Goal: Navigation & Orientation: Find specific page/section

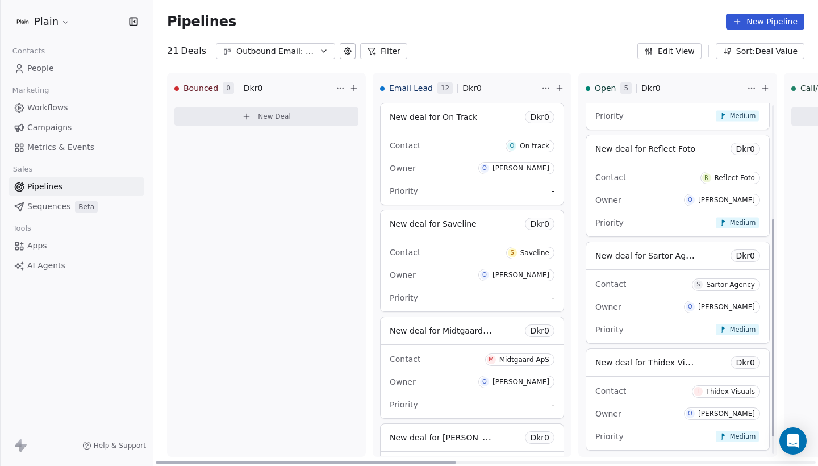
scroll to position [187, 0]
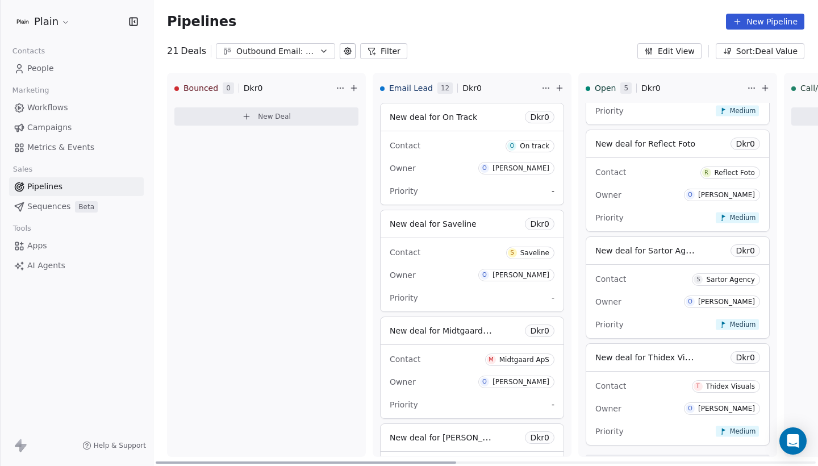
click at [670, 184] on div "Contact R Reflect Foto Owner O Oliver Marloth Priority Medium" at bounding box center [678, 194] width 183 height 73
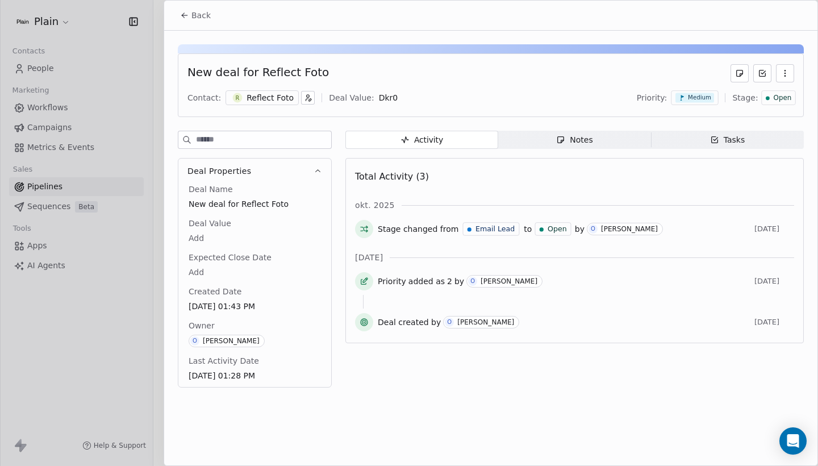
click at [201, 20] on span "Back" at bounding box center [201, 15] width 19 height 11
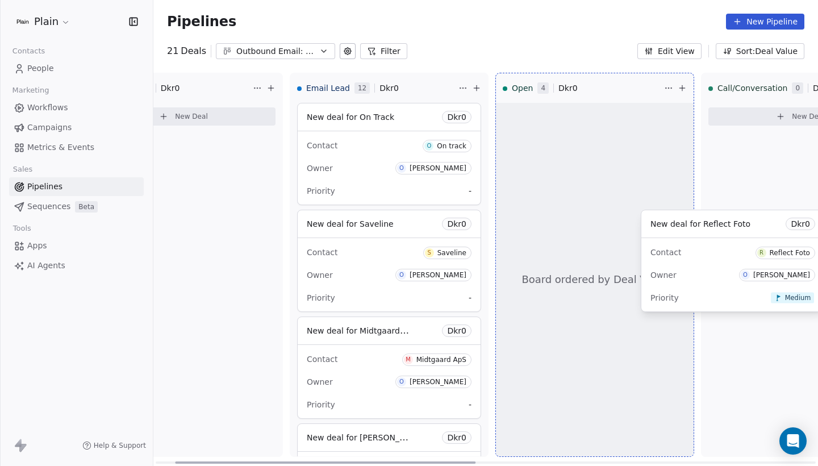
scroll to position [0, 84]
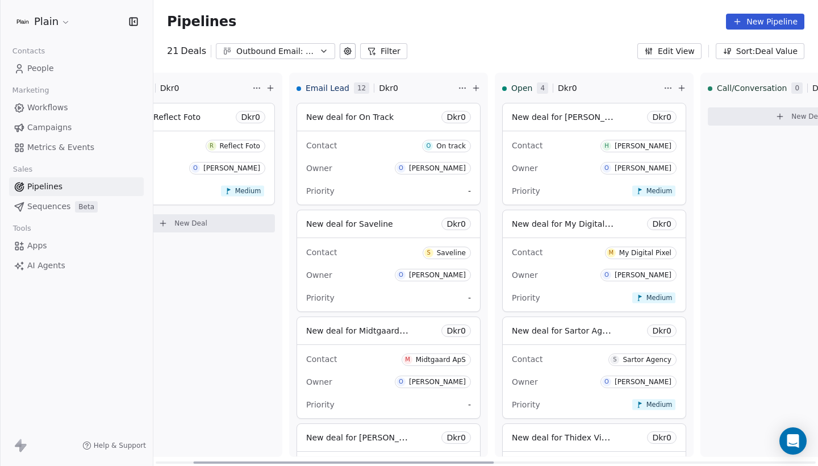
drag, startPoint x: 200, startPoint y: 132, endPoint x: 573, endPoint y: 234, distance: 386.9
click at [573, 234] on div "Bounced 1 Dkr 0 New deal for Reflect Foto Dkr 0 Contact R Reflect Foto Owner O …" at bounding box center [800, 269] width 1461 height 393
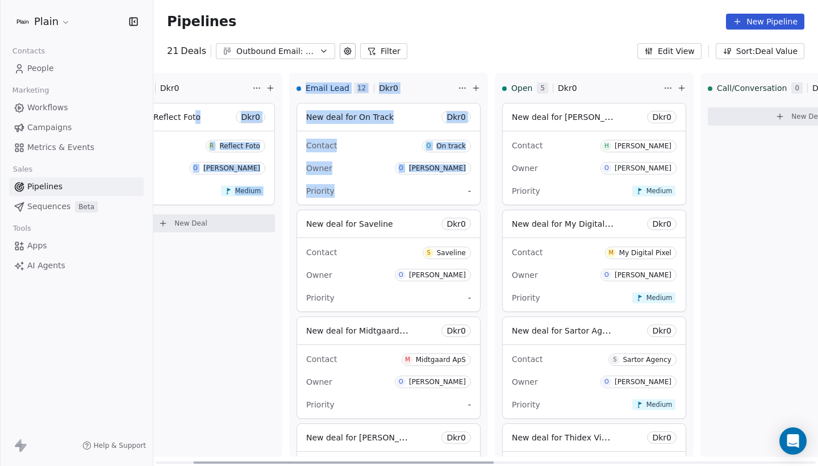
drag, startPoint x: 192, startPoint y: 122, endPoint x: 358, endPoint y: 207, distance: 186.6
click at [358, 207] on div "Bounced 1 Dkr 0 New deal for Reflect Foto Dkr 0 Contact R Reflect Foto Owner O …" at bounding box center [800, 269] width 1461 height 393
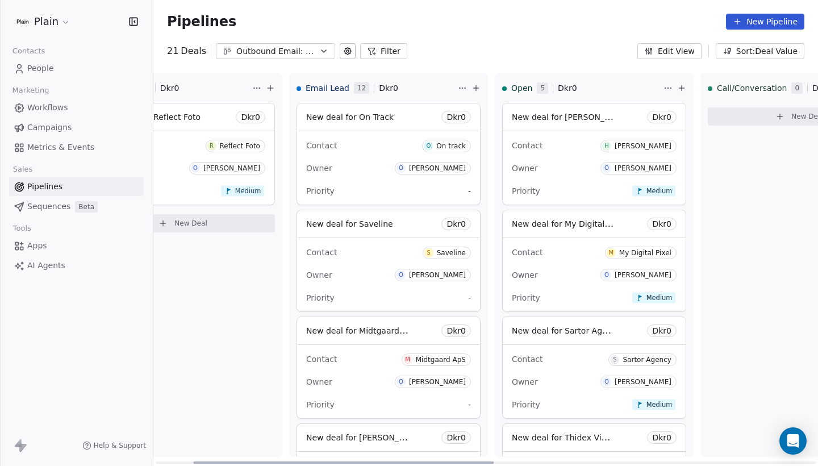
click at [222, 130] on div "New deal for Reflect Foto Dkr 0" at bounding box center [183, 116] width 183 height 27
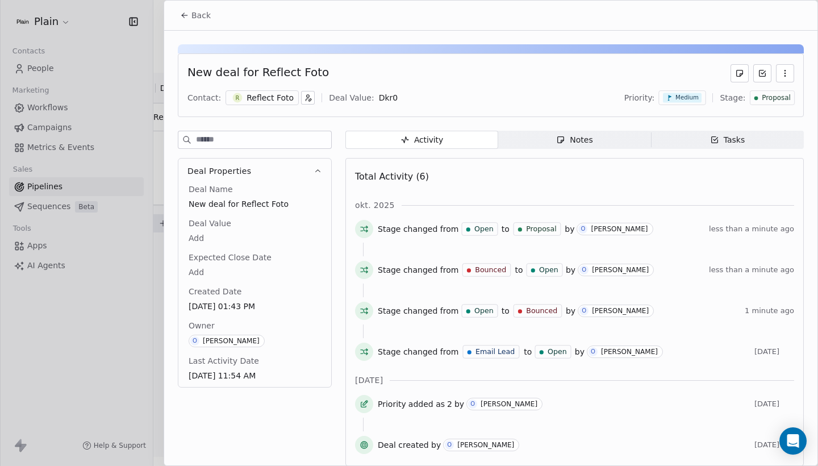
click at [202, 11] on span "Back" at bounding box center [201, 15] width 19 height 11
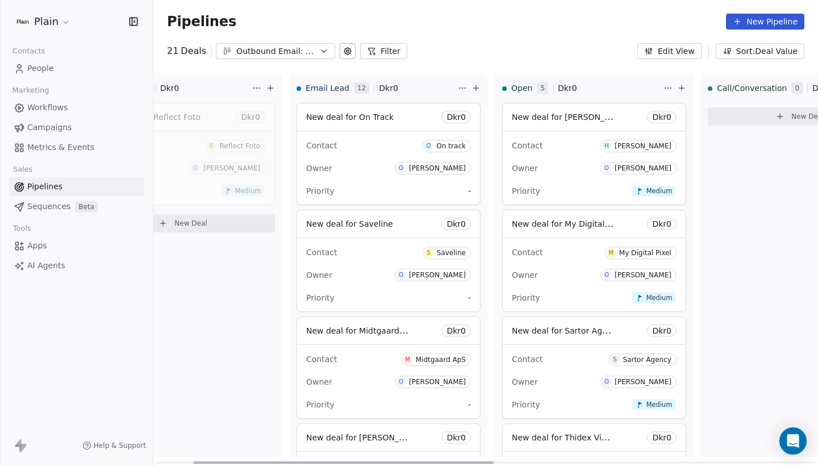
drag, startPoint x: 197, startPoint y: 118, endPoint x: 385, endPoint y: 234, distance: 221.2
click at [396, 234] on div "Bounced 1 Dkr 0 New deal for Reflect Foto Dkr 0 Contact R Reflect Foto Owner O …" at bounding box center [800, 269] width 1461 height 393
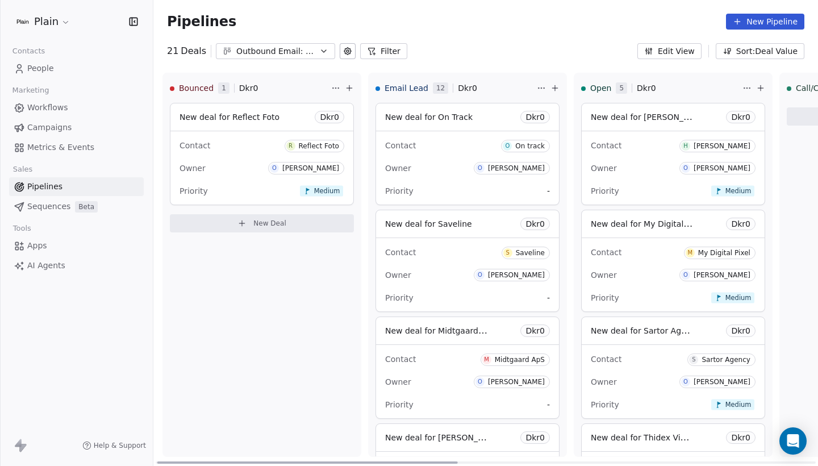
scroll to position [0, 3]
click at [233, 121] on span "New deal for Reflect Foto" at bounding box center [231, 117] width 100 height 9
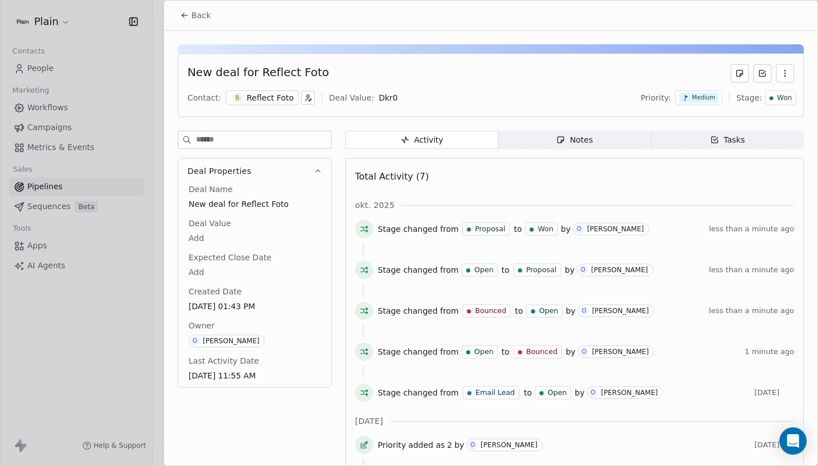
click at [201, 18] on span "Back" at bounding box center [201, 15] width 19 height 11
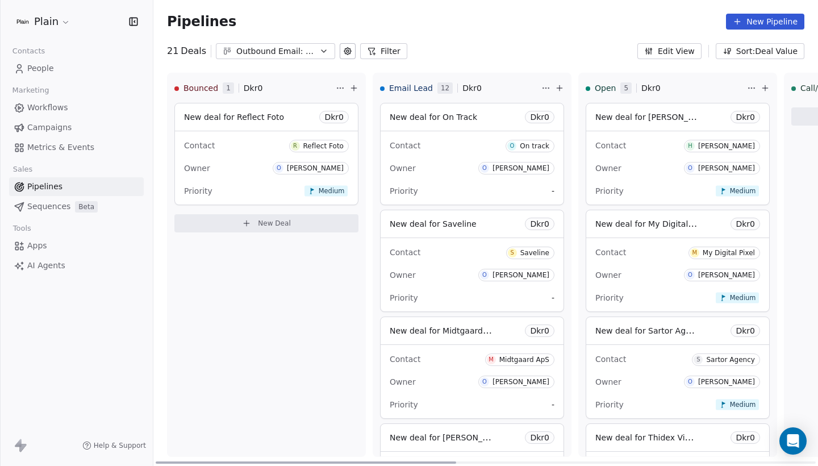
drag, startPoint x: 196, startPoint y: 115, endPoint x: 457, endPoint y: 315, distance: 328.9
click at [294, 132] on div "Contact R Reflect Foto Owner O Oliver Marloth Priority Medium" at bounding box center [266, 167] width 183 height 73
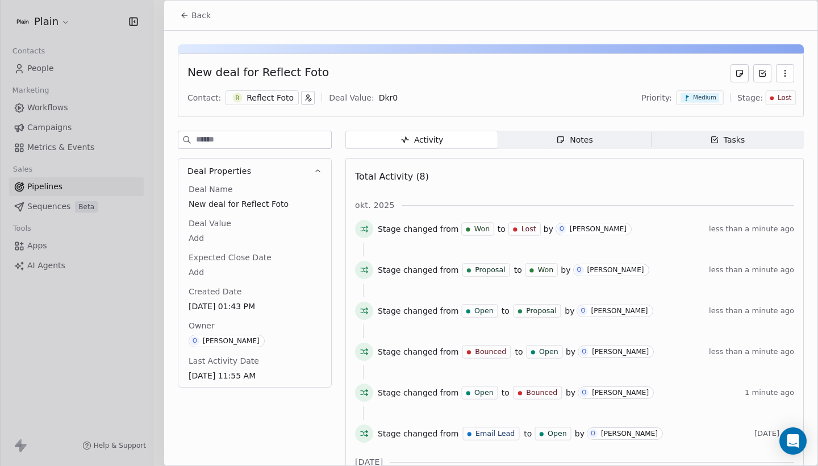
click at [780, 89] on div "Priority: Medium Stage: Lost" at bounding box center [718, 97] width 153 height 17
click at [780, 95] on span "Lost" at bounding box center [785, 98] width 14 height 10
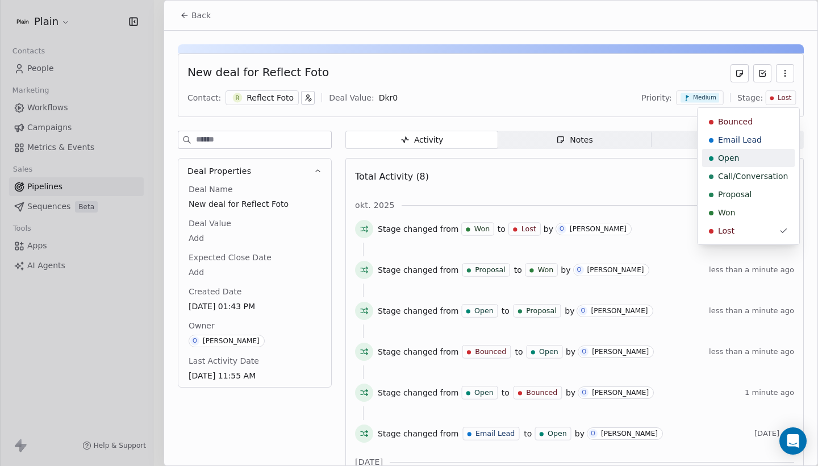
click at [751, 157] on div "Open" at bounding box center [748, 157] width 79 height 11
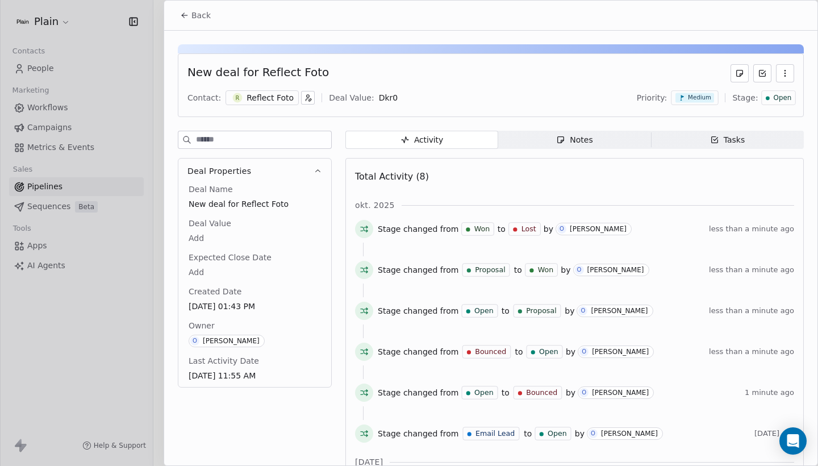
click at [198, 7] on button "Back" at bounding box center [195, 15] width 44 height 20
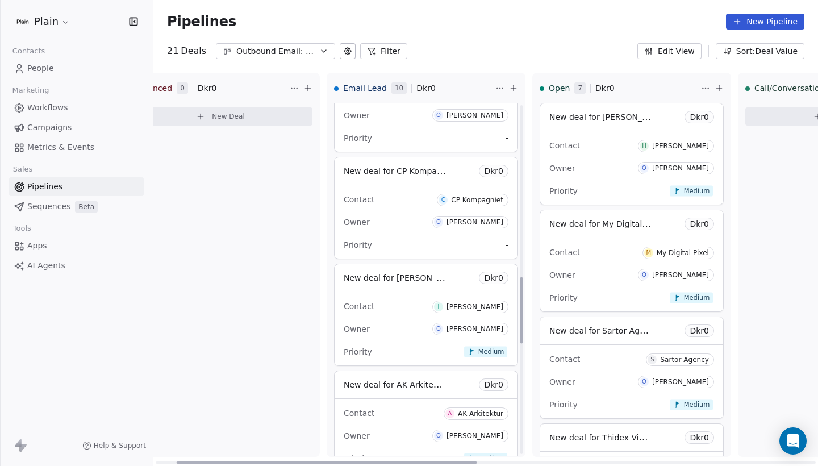
scroll to position [905, 0]
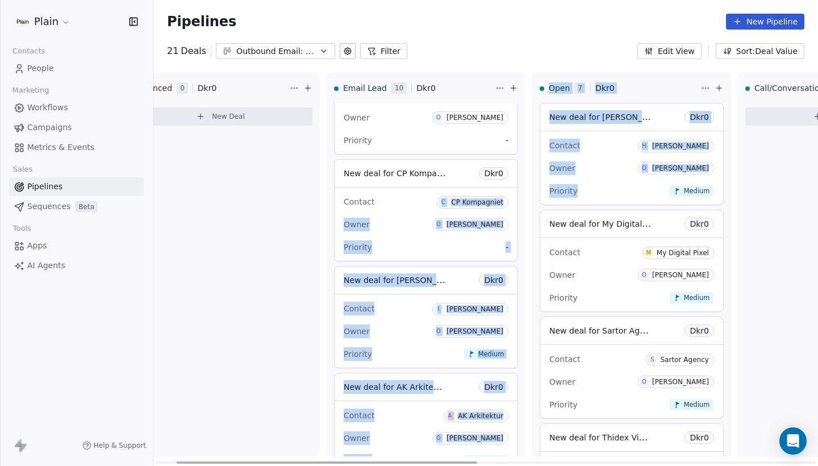
drag, startPoint x: 354, startPoint y: 209, endPoint x: 614, endPoint y: 207, distance: 260.3
click at [398, 206] on div "Contact C CP Kompagniet" at bounding box center [426, 201] width 165 height 19
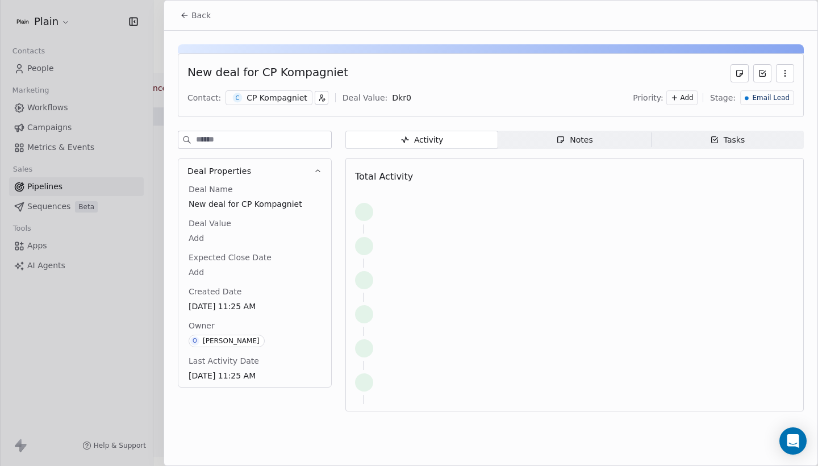
click at [412, 465] on div "Back New deal for CP Kompagniet Contact: C CP Kompagniet Deal Value: Dkr 0 Prio…" at bounding box center [409, 466] width 818 height 0
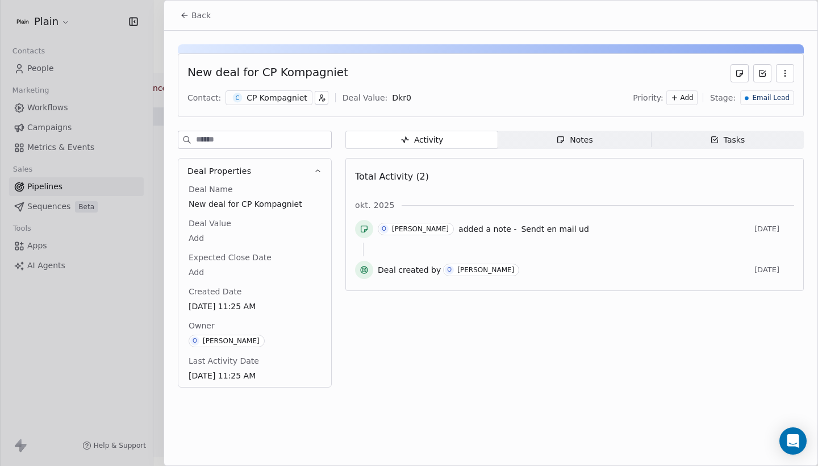
click at [188, 10] on button "Back" at bounding box center [195, 15] width 44 height 20
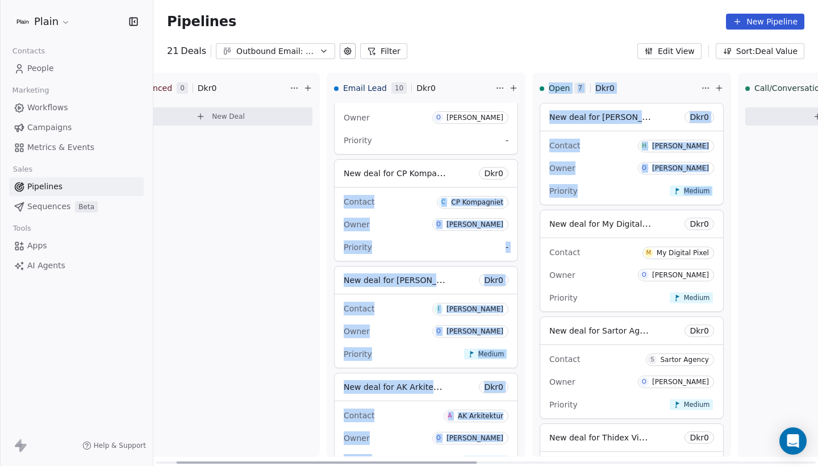
drag, startPoint x: 384, startPoint y: 194, endPoint x: 581, endPoint y: 211, distance: 198.5
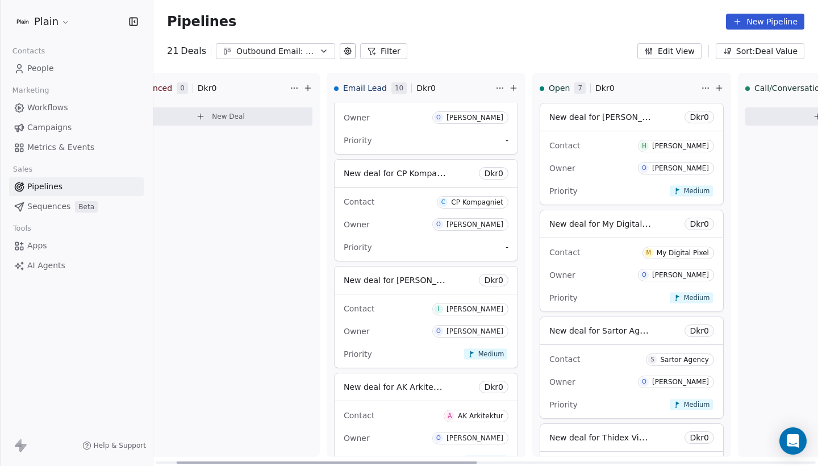
click at [422, 190] on div "Contact C CP Kompagniet Owner O Oliver Marloth Priority -" at bounding box center [426, 224] width 183 height 73
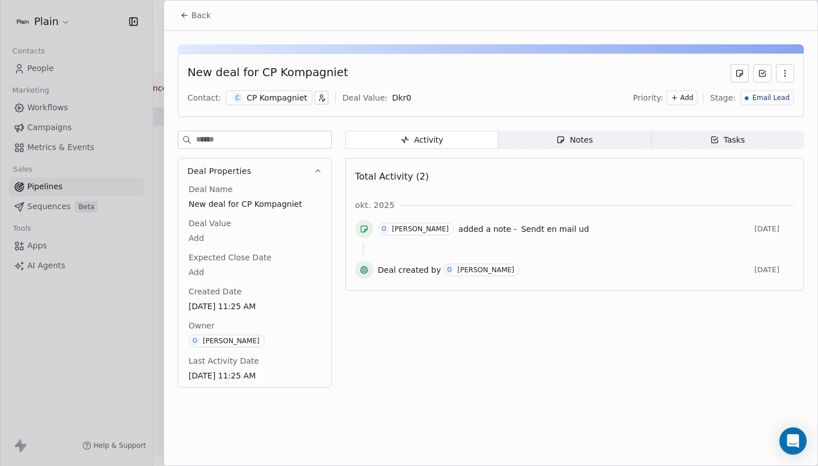
click at [199, 14] on span "Back" at bounding box center [201, 15] width 19 height 11
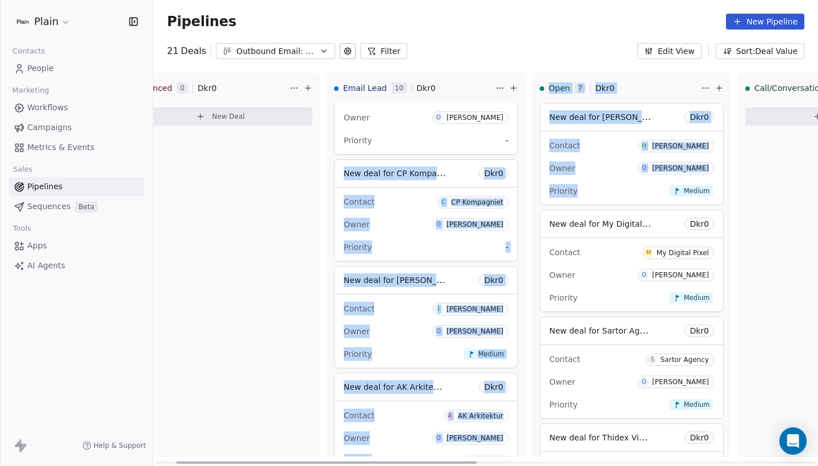
drag, startPoint x: 431, startPoint y: 164, endPoint x: 534, endPoint y: 198, distance: 108.7
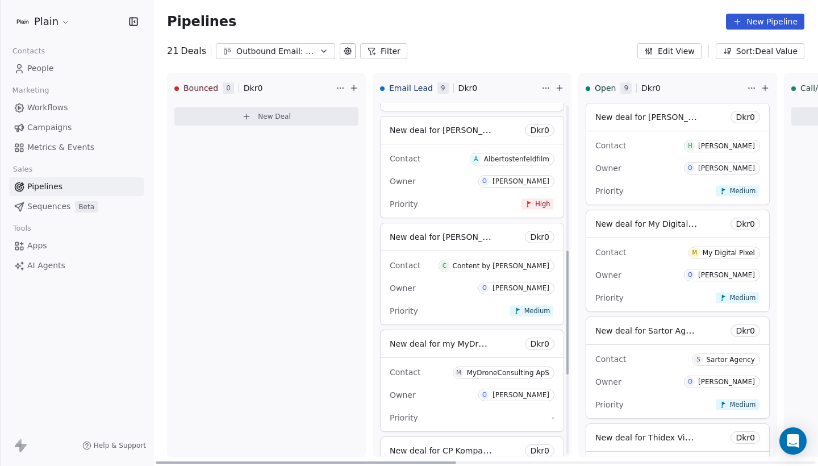
scroll to position [415, 0]
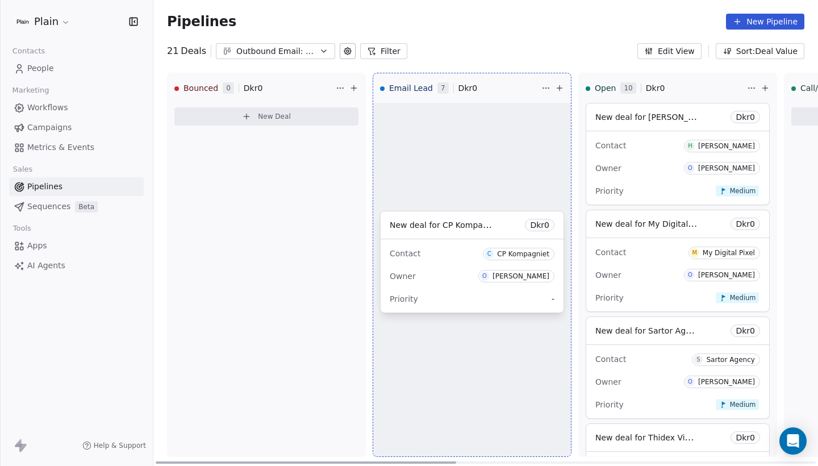
scroll to position [319, 0]
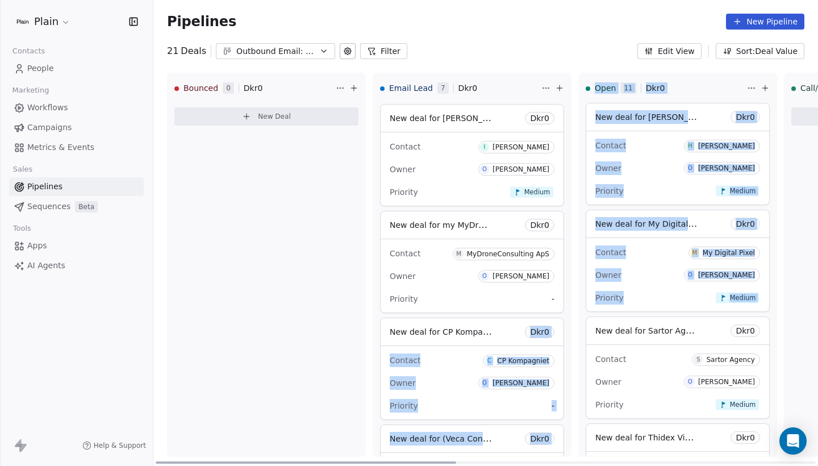
drag, startPoint x: 510, startPoint y: 333, endPoint x: 657, endPoint y: 318, distance: 147.4
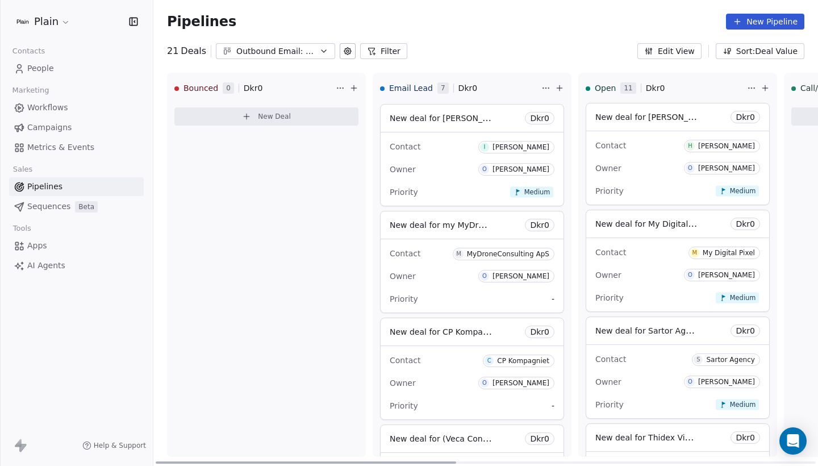
click at [657, 318] on div "New deal for [PERSON_NAME] Agency Dkr 0" at bounding box center [678, 330] width 183 height 27
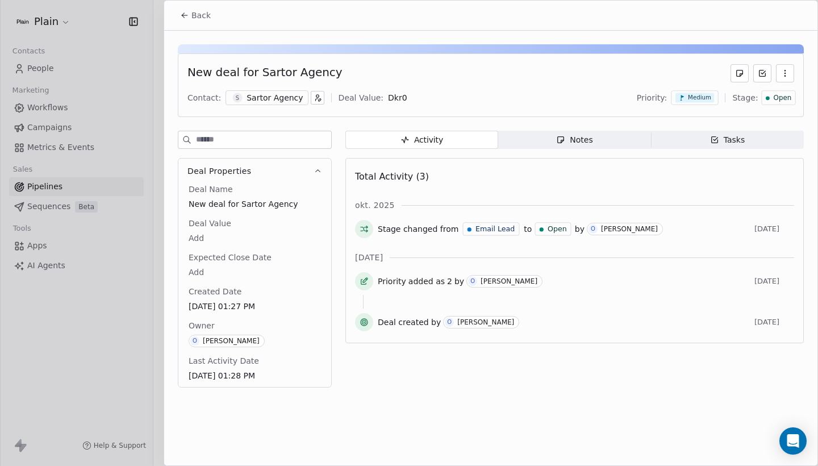
click at [210, 19] on button "Back" at bounding box center [195, 15] width 44 height 20
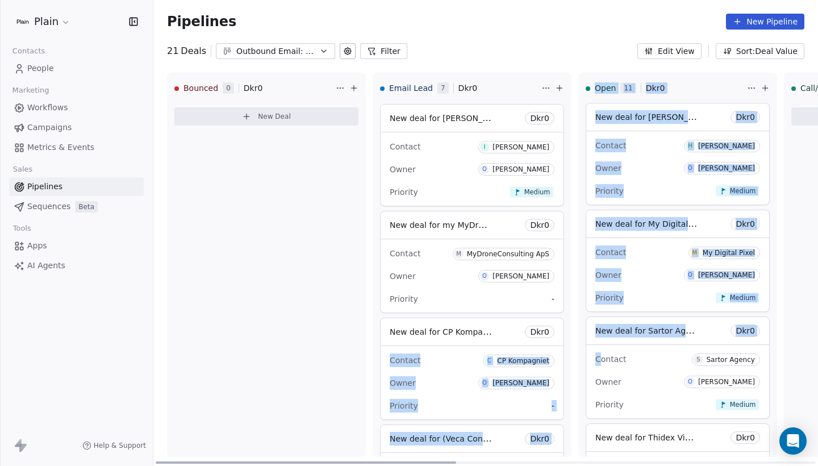
drag, startPoint x: 518, startPoint y: 340, endPoint x: 600, endPoint y: 360, distance: 84.6
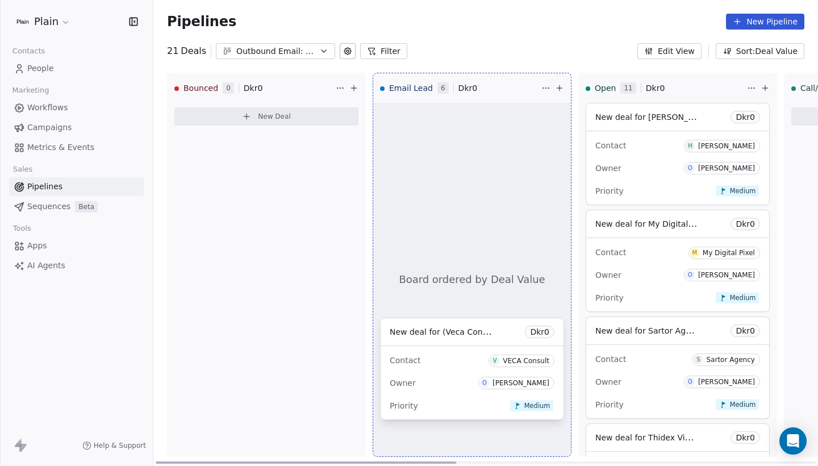
scroll to position [213, 0]
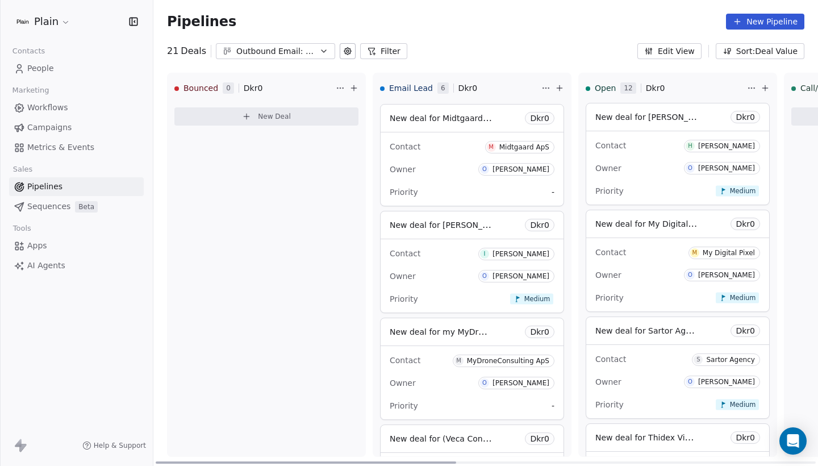
click at [430, 366] on div "Contact M MyDroneConsulting ApS" at bounding box center [472, 360] width 165 height 19
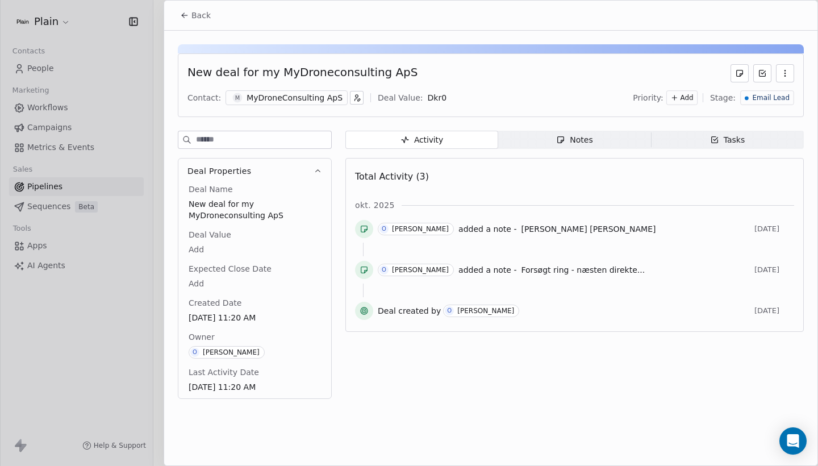
click at [319, 101] on div "MyDroneConsulting ApS" at bounding box center [295, 97] width 96 height 11
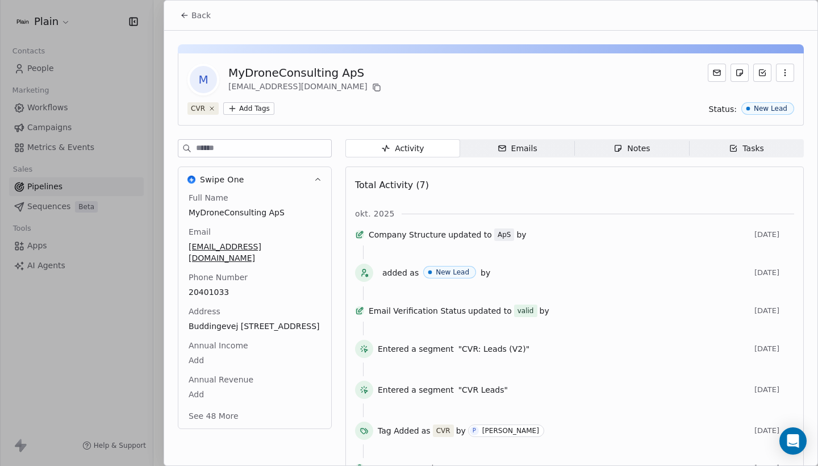
click at [193, 18] on span "Back" at bounding box center [201, 15] width 19 height 11
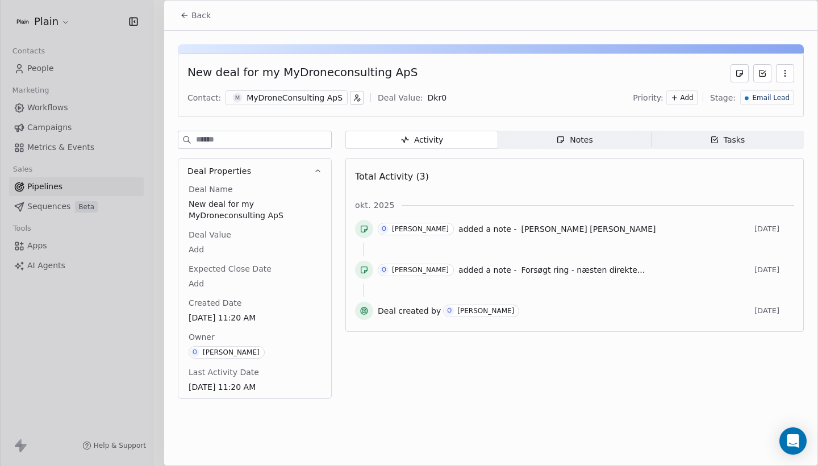
click at [194, 13] on span "Back" at bounding box center [201, 15] width 19 height 11
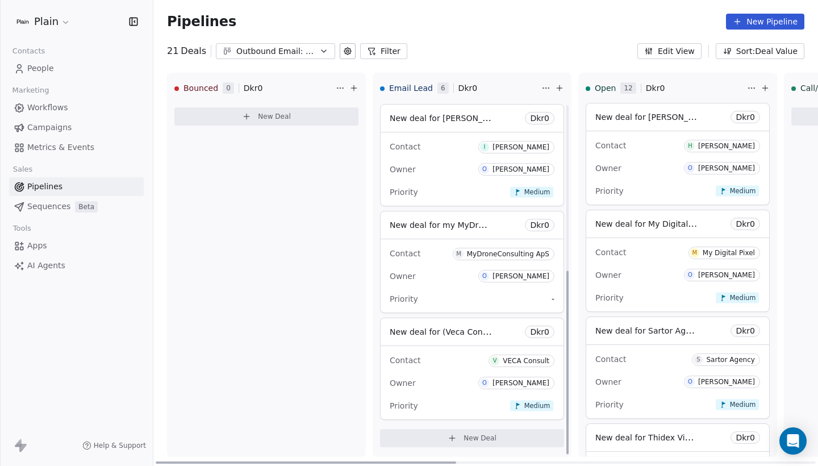
scroll to position [319, 0]
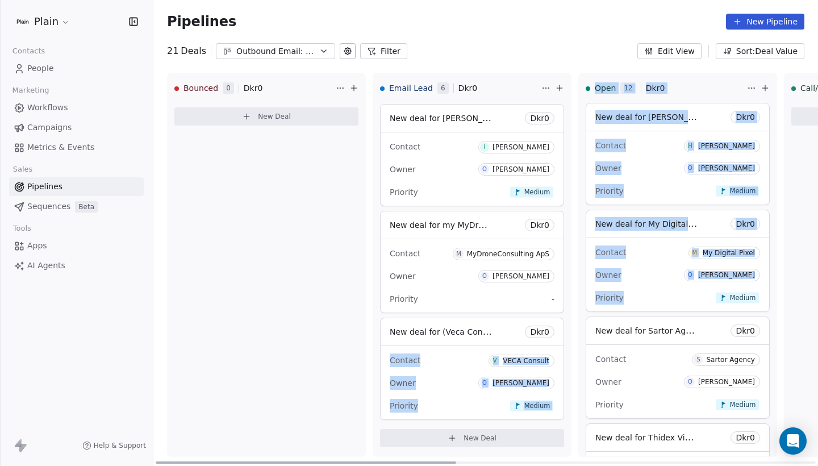
drag, startPoint x: 519, startPoint y: 339, endPoint x: 662, endPoint y: 310, distance: 145.7
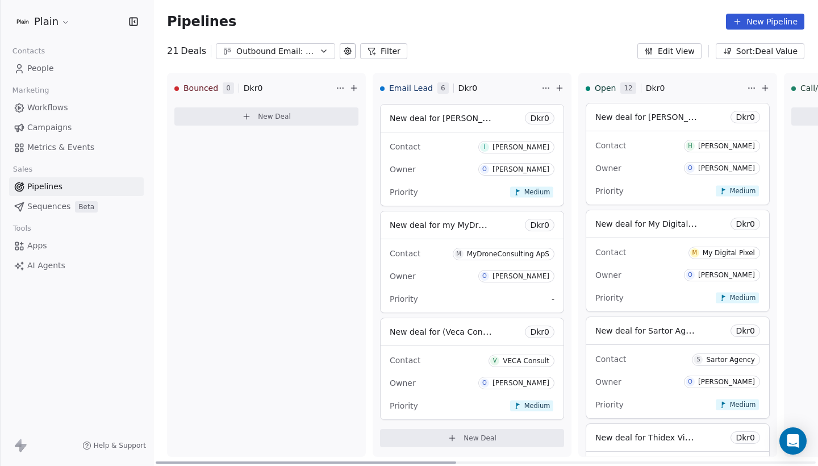
click at [537, 317] on div "New deal for On Track Dkr 0 Contact O On track Owner O Oliver Marloth Priority …" at bounding box center [472, 115] width 184 height 664
click at [500, 331] on div "New deal for my MyDroneconsulting ApS Dkr 0" at bounding box center [472, 331] width 183 height 27
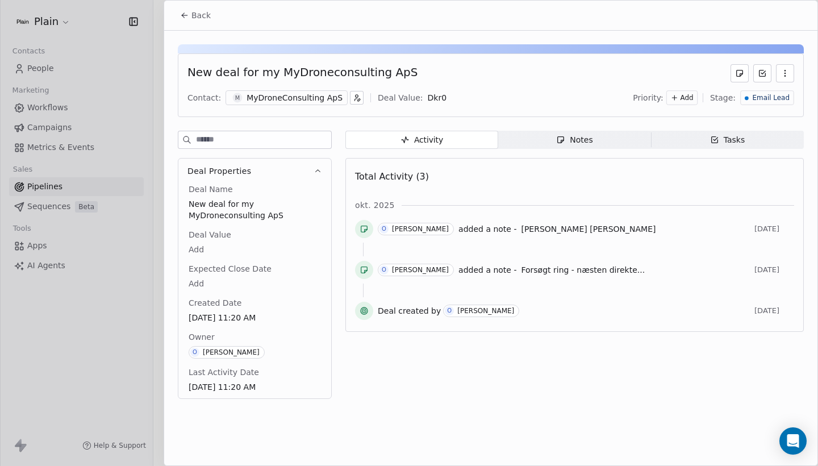
click at [180, 19] on button "Back" at bounding box center [195, 15] width 44 height 20
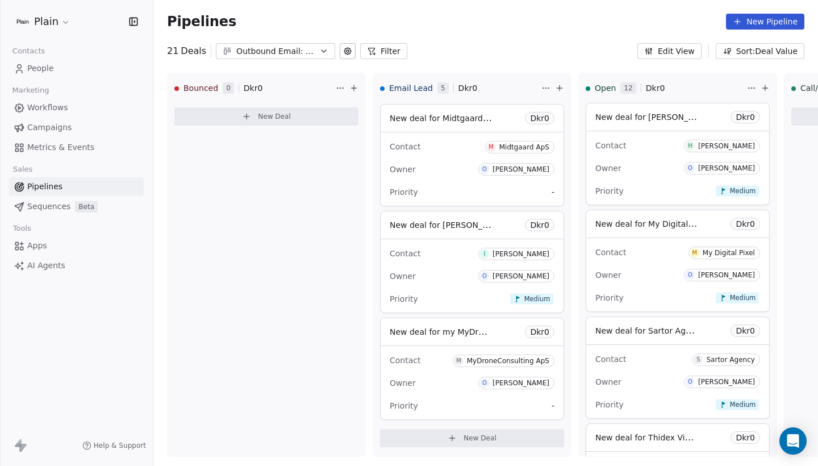
click at [57, 72] on link "People" at bounding box center [76, 68] width 135 height 19
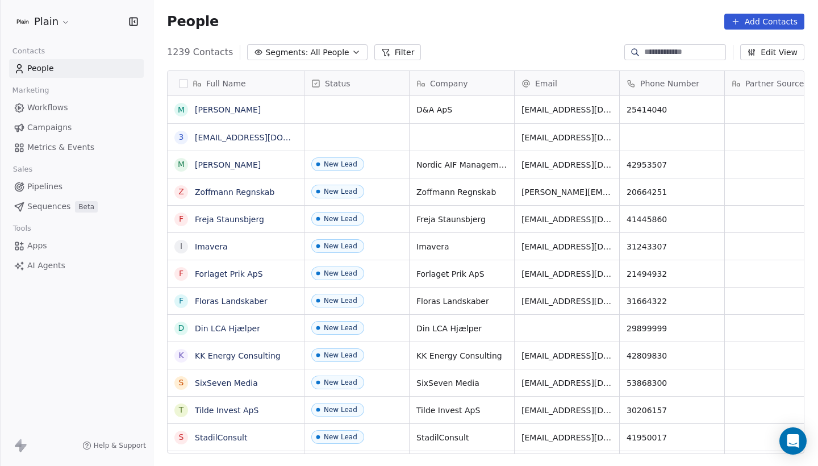
scroll to position [410, 665]
click at [97, 303] on div "Plain Contacts People Marketing Workflows Campaigns Metrics & Events Sales Pipe…" at bounding box center [76, 233] width 153 height 466
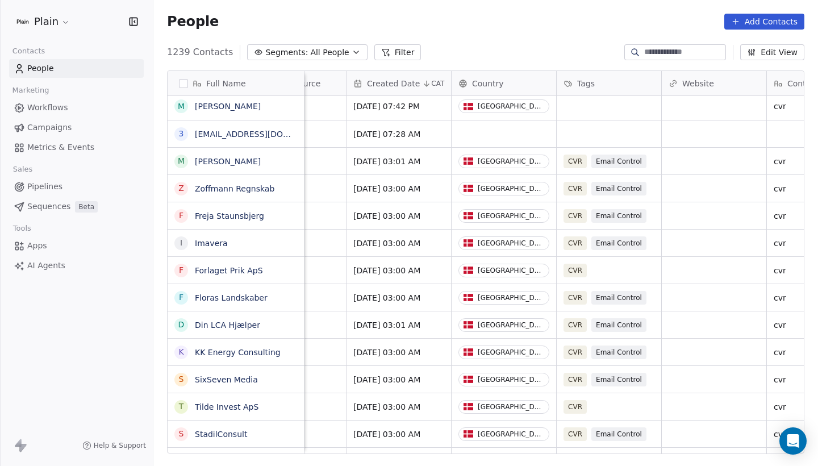
scroll to position [0, 484]
